Goal: Navigation & Orientation: Find specific page/section

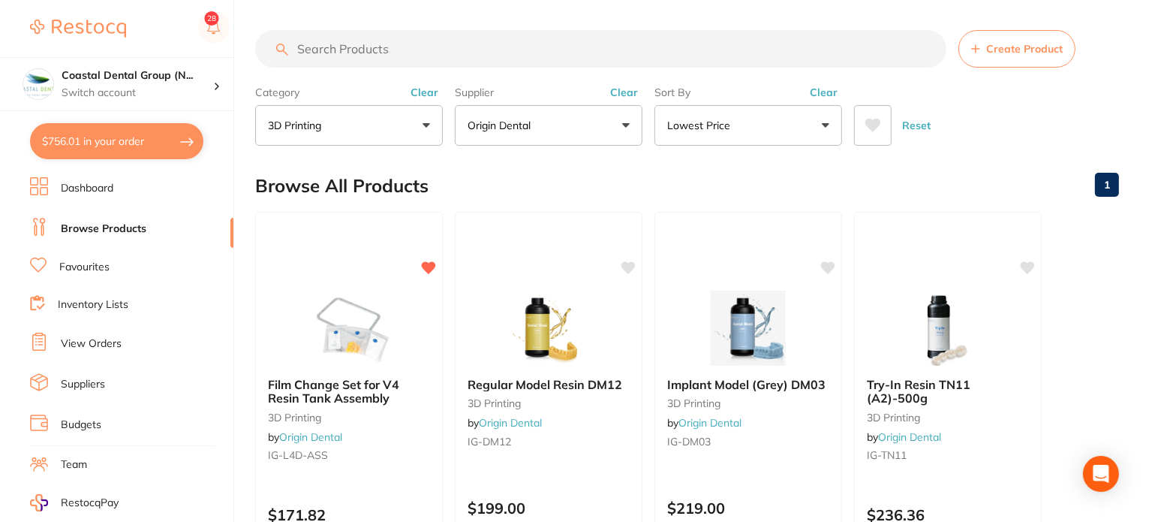
click at [112, 459] on li "Team" at bounding box center [131, 464] width 203 height 23
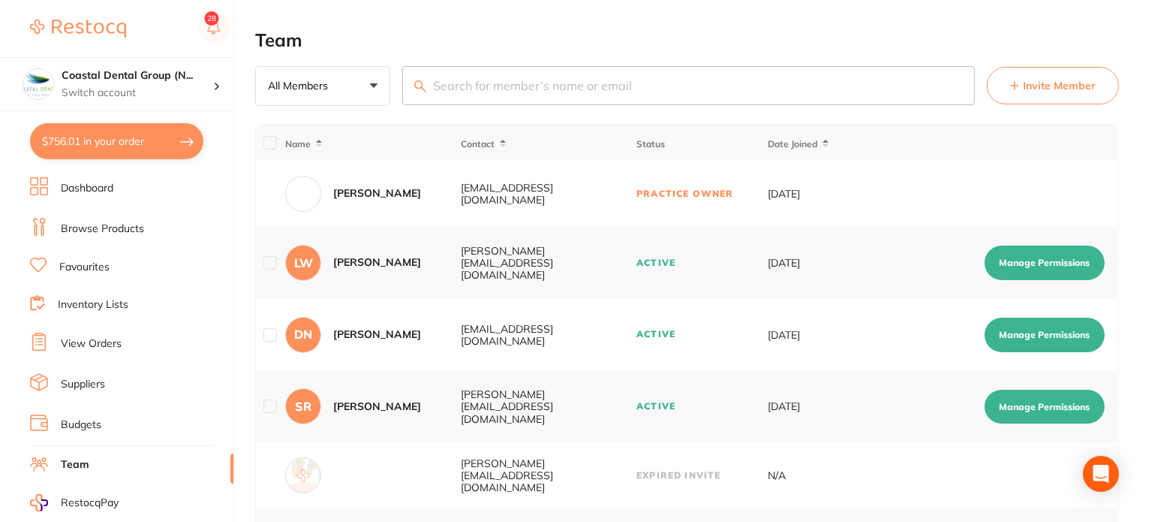
click at [94, 275] on ul "Dashboard Browse Products Favourites Inventory Lists View Orders Suppliers Budg…" at bounding box center [131, 436] width 203 height 518
click at [96, 305] on link "Inventory Lists" at bounding box center [93, 304] width 71 height 15
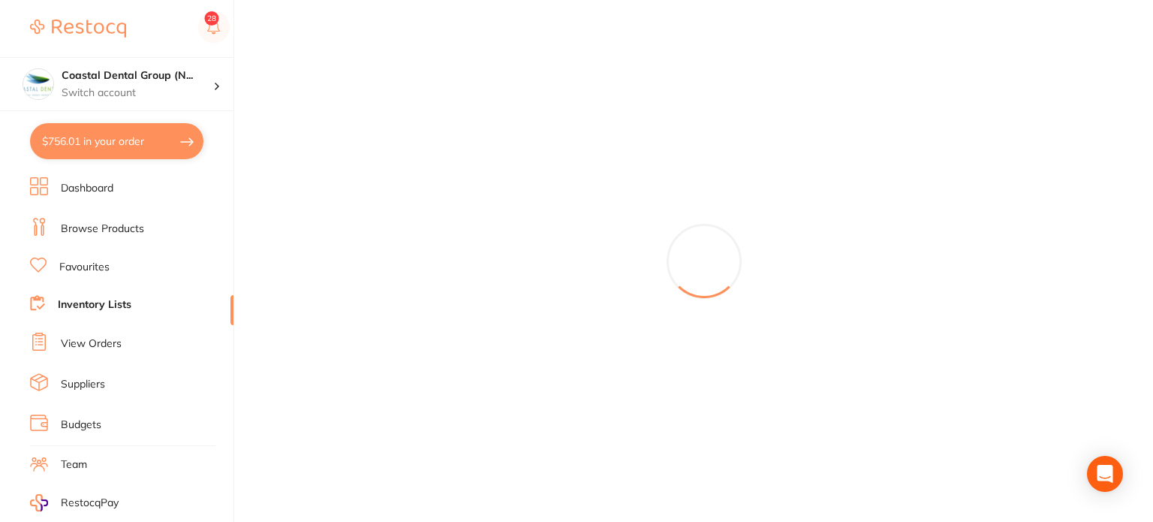
click at [99, 344] on link "View Orders" at bounding box center [91, 343] width 61 height 15
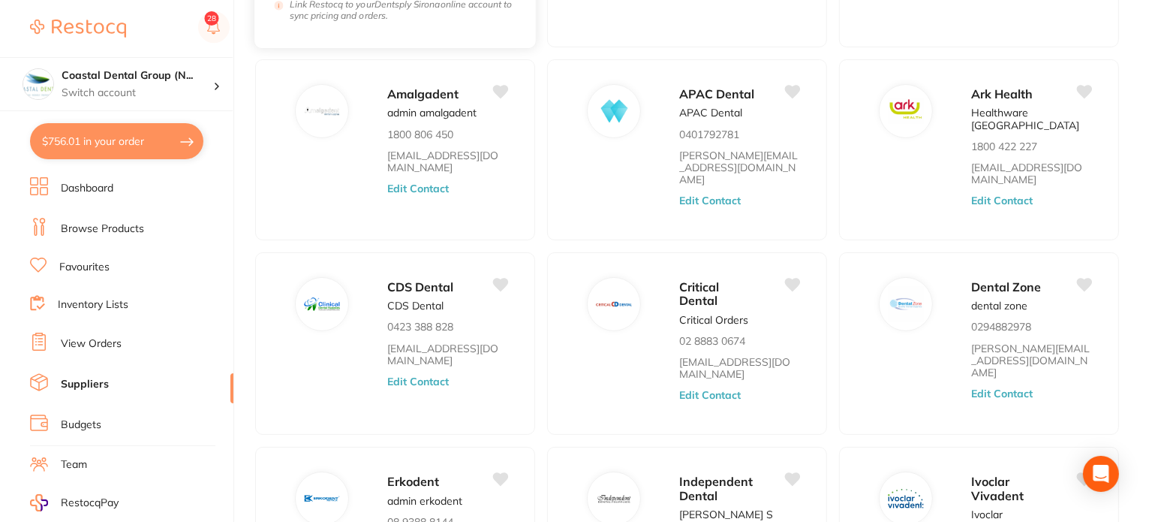
scroll to position [547, 0]
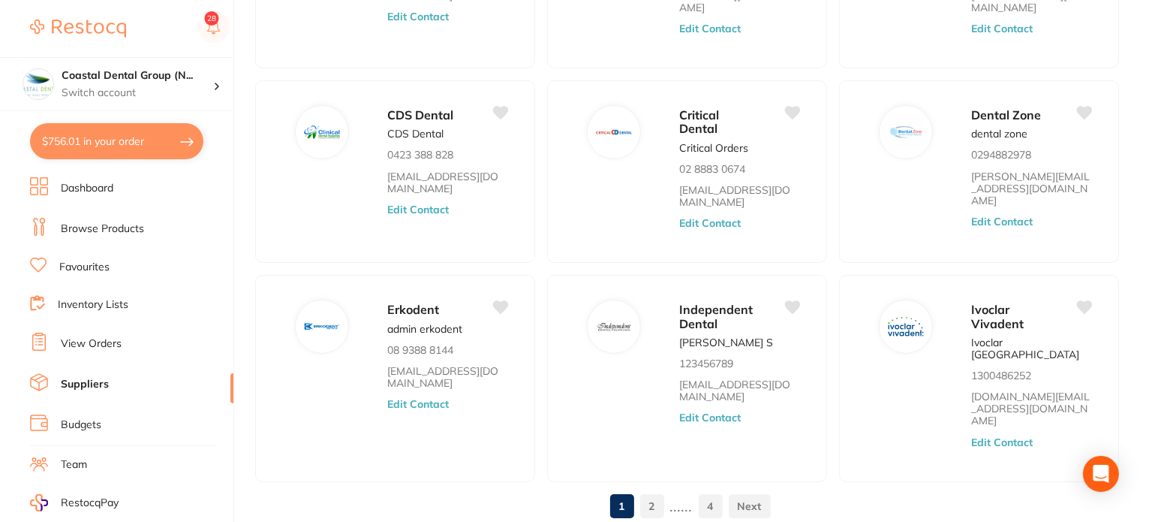
click at [655, 491] on link "2" at bounding box center [652, 506] width 24 height 30
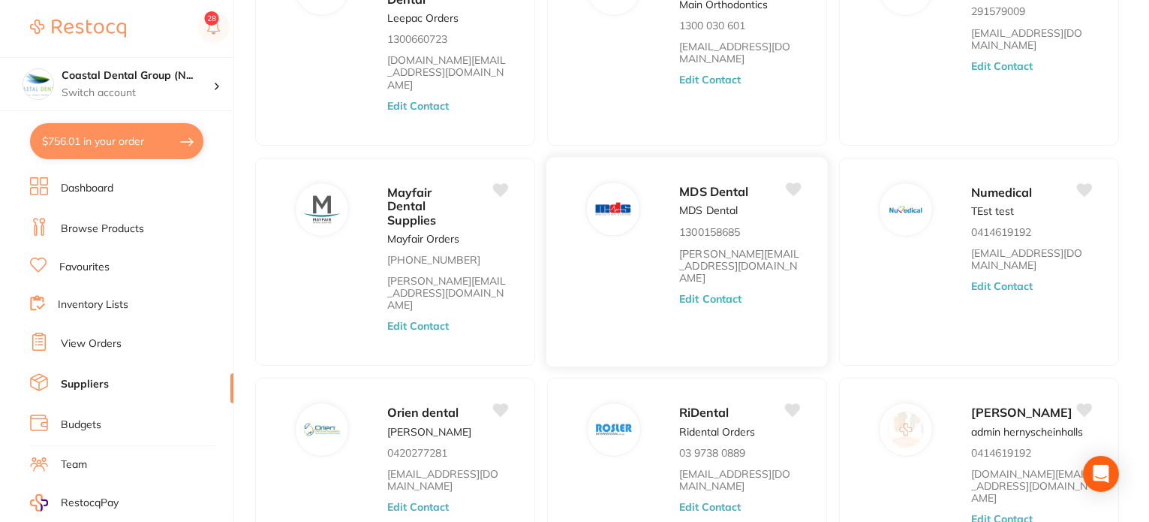
scroll to position [474, 0]
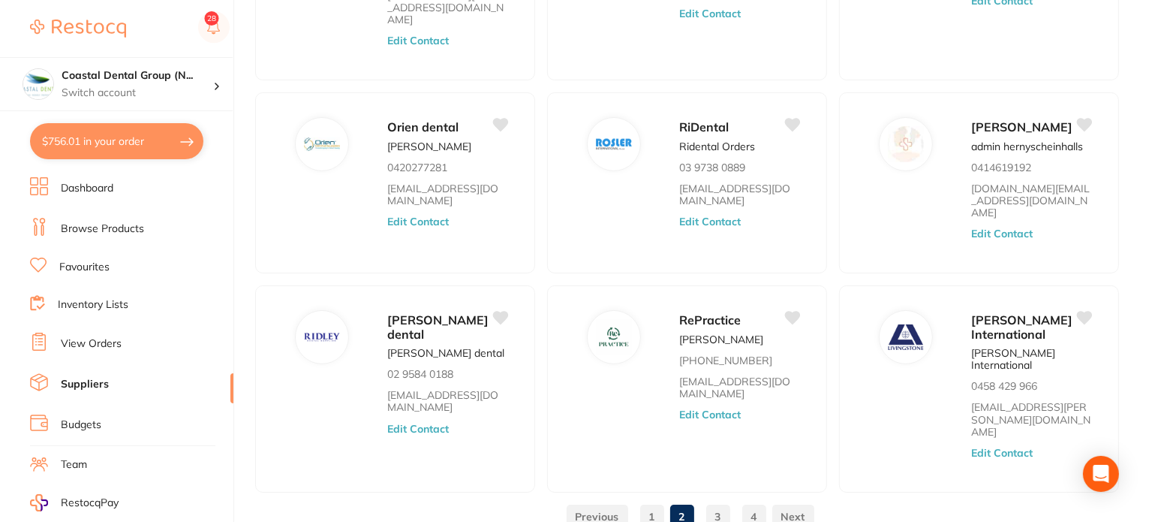
click at [654, 501] on link "1" at bounding box center [652, 516] width 24 height 30
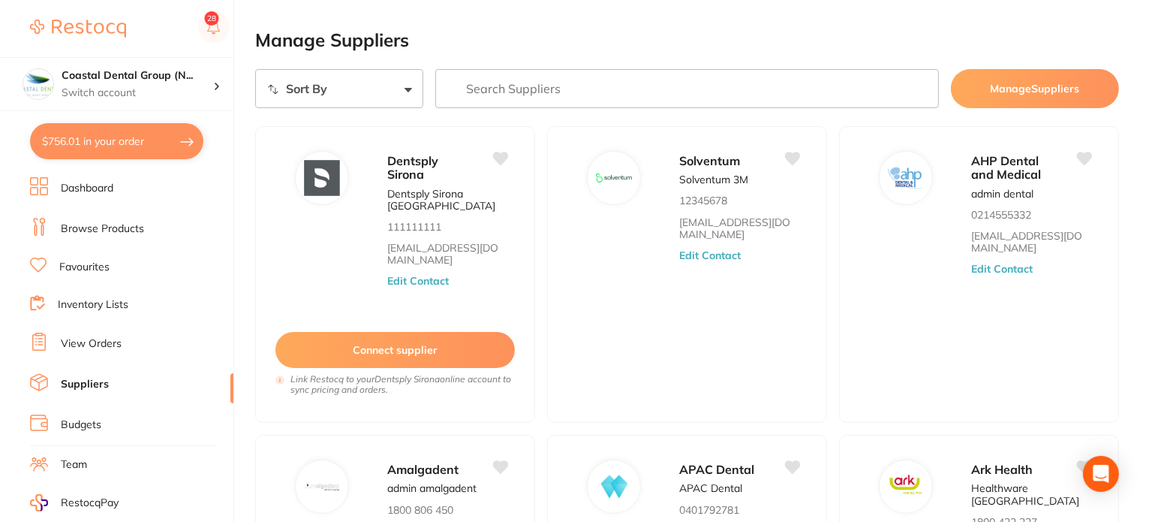
scroll to position [0, 0]
